Goal: Find specific fact: Find specific fact

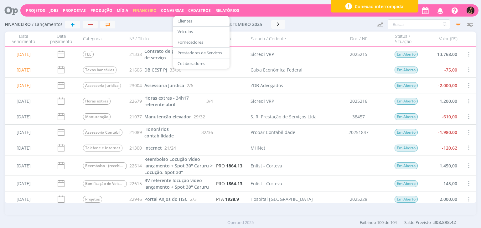
click at [192, 64] on link "Colaboradores" at bounding box center [201, 64] width 53 height 10
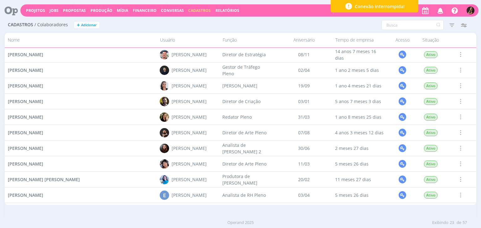
scroll to position [202, 0]
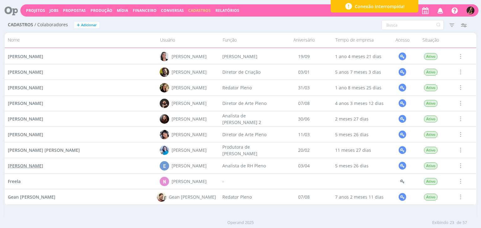
click at [27, 164] on span "Elisângela Cristina Reis" at bounding box center [25, 166] width 35 height 6
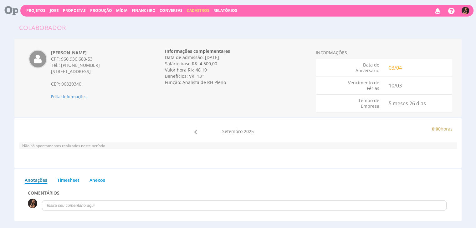
click at [51, 51] on div "[PERSON_NAME] CPF: 960.936.680-53 Tel.: [PHONE_NUMBER] [STREET_ADDRESS] CEP: 96…" at bounding box center [97, 75] width 102 height 50
drag, startPoint x: 92, startPoint y: 59, endPoint x: 61, endPoint y: 58, distance: 30.7
click at [61, 58] on div "CPF: 960.936.680-53" at bounding box center [97, 59] width 93 height 6
copy div "960.936.680-53"
click at [91, 71] on span "[STREET_ADDRESS]" at bounding box center [71, 72] width 40 height 6
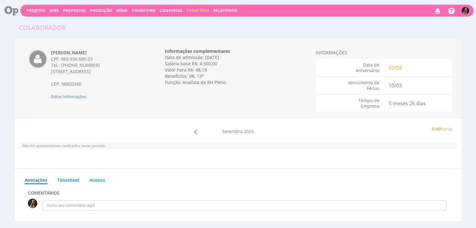
drag, startPoint x: 122, startPoint y: 72, endPoint x: 51, endPoint y: 71, distance: 71.7
click at [51, 71] on div "[PERSON_NAME] CPF: 960.936.680-53 Tel.: [PHONE_NUMBER] [STREET_ADDRESS] CEP: 96…" at bounding box center [97, 75] width 102 height 50
copy span "[STREET_ADDRESS]"
click at [134, 10] on span "Financeiro" at bounding box center [144, 10] width 24 height 5
click at [135, 19] on link "Lançamentos" at bounding box center [144, 20] width 53 height 9
